Goal: Transaction & Acquisition: Purchase product/service

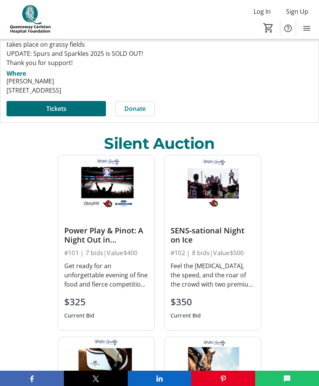
scroll to position [235, 0]
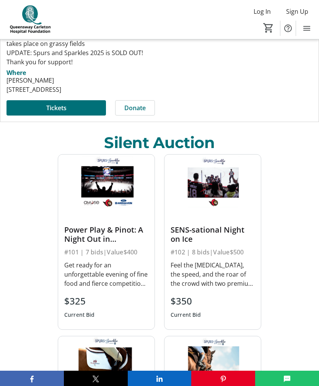
click at [169, 142] on div "Silent Auction" at bounding box center [159, 142] width 111 height 23
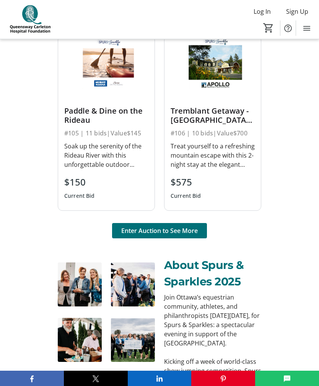
scroll to position [716, 0]
click at [177, 235] on span "Enter Auction to See More" at bounding box center [159, 230] width 77 height 9
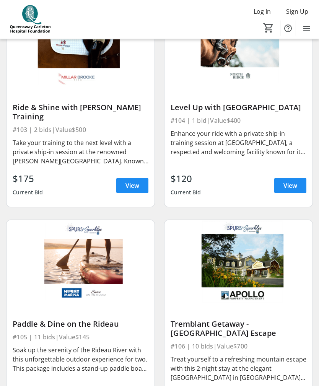
scroll to position [354, 0]
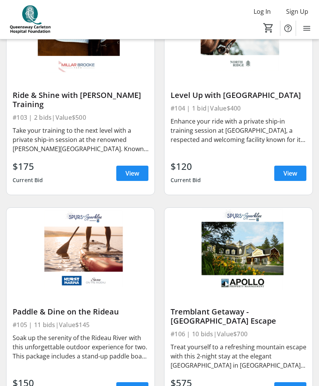
click at [10, 145] on div "Ride & Shine with Millar Brooke Training #103 | 2 bids | Value $500 Take your t…" at bounding box center [81, 135] width 148 height 120
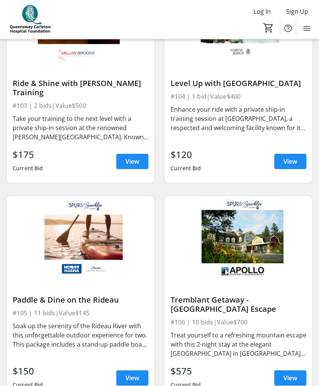
scroll to position [367, 0]
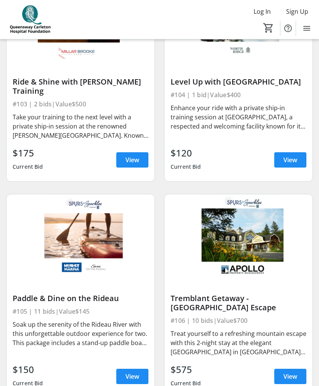
click at [26, 338] on div "Soak up the serenity of the Rideau River with this unforgettable outdoor experi…" at bounding box center [81, 334] width 136 height 28
click at [139, 374] on span "View" at bounding box center [132, 376] width 14 height 9
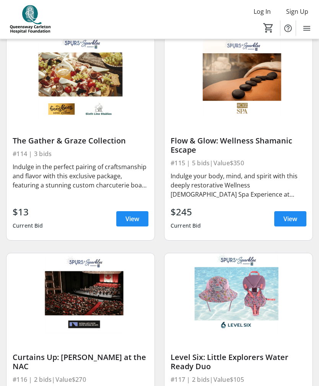
scroll to position [1386, 0]
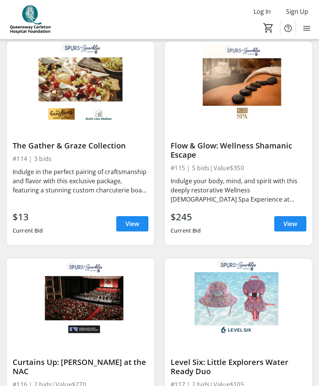
click at [130, 224] on span "View" at bounding box center [132, 223] width 14 height 9
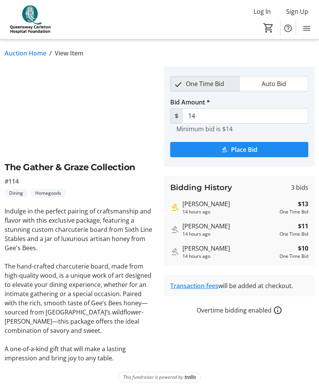
click at [78, 112] on img at bounding box center [80, 109] width 150 height 85
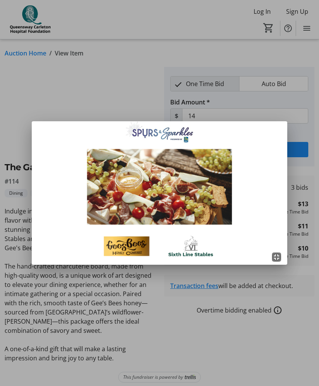
click at [275, 357] on div at bounding box center [159, 193] width 319 height 386
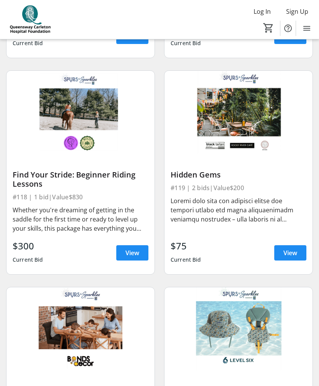
scroll to position [1795, 0]
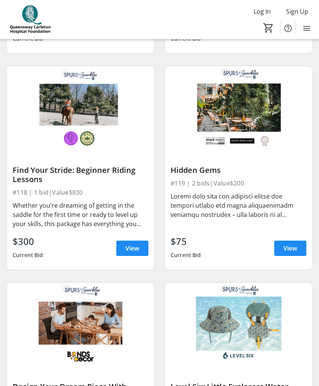
click at [294, 246] on span "View" at bounding box center [290, 248] width 14 height 9
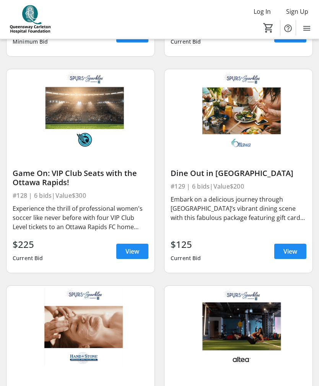
scroll to position [2865, 0]
click at [279, 256] on span at bounding box center [290, 251] width 32 height 18
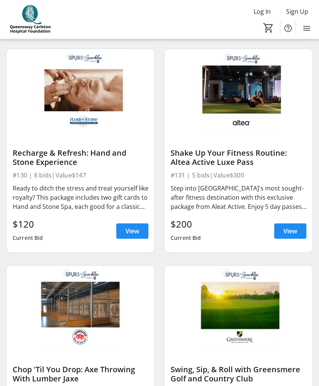
scroll to position [3102, 0]
click at [291, 228] on span "View" at bounding box center [290, 230] width 14 height 9
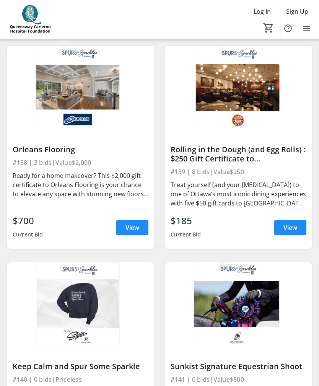
scroll to position [3957, 0]
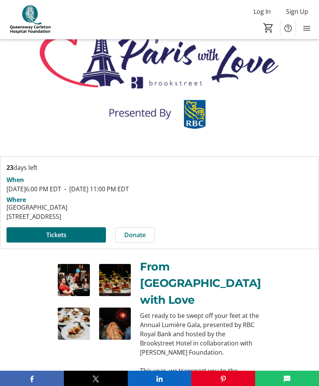
click at [55, 239] on span at bounding box center [56, 235] width 99 height 18
